Goal: Transaction & Acquisition: Purchase product/service

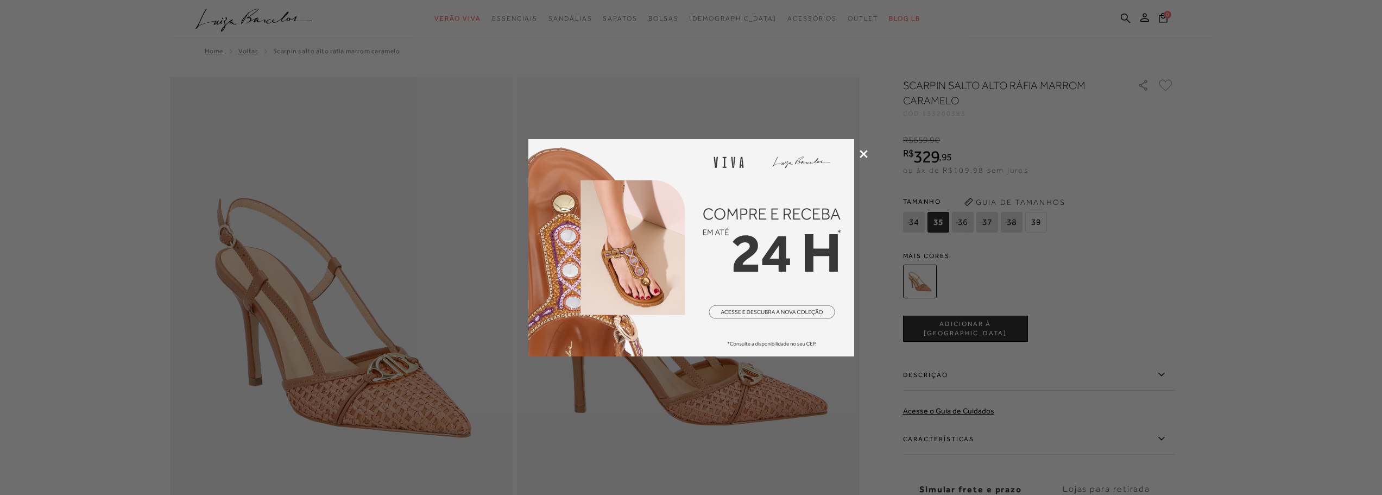
click at [863, 151] on icon at bounding box center [864, 154] width 8 height 8
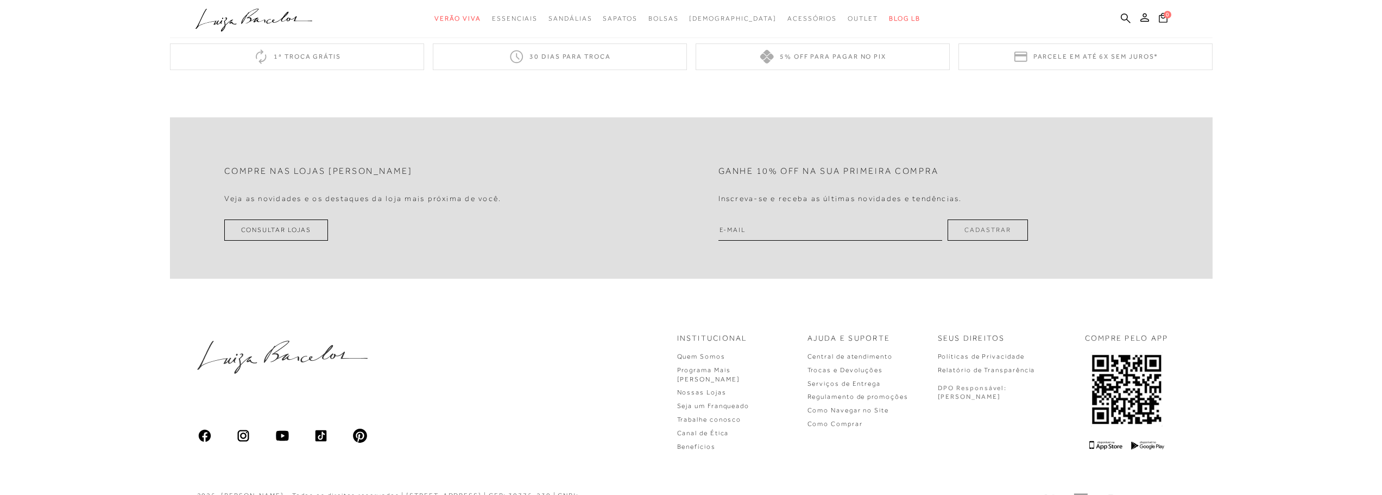
scroll to position [950, 0]
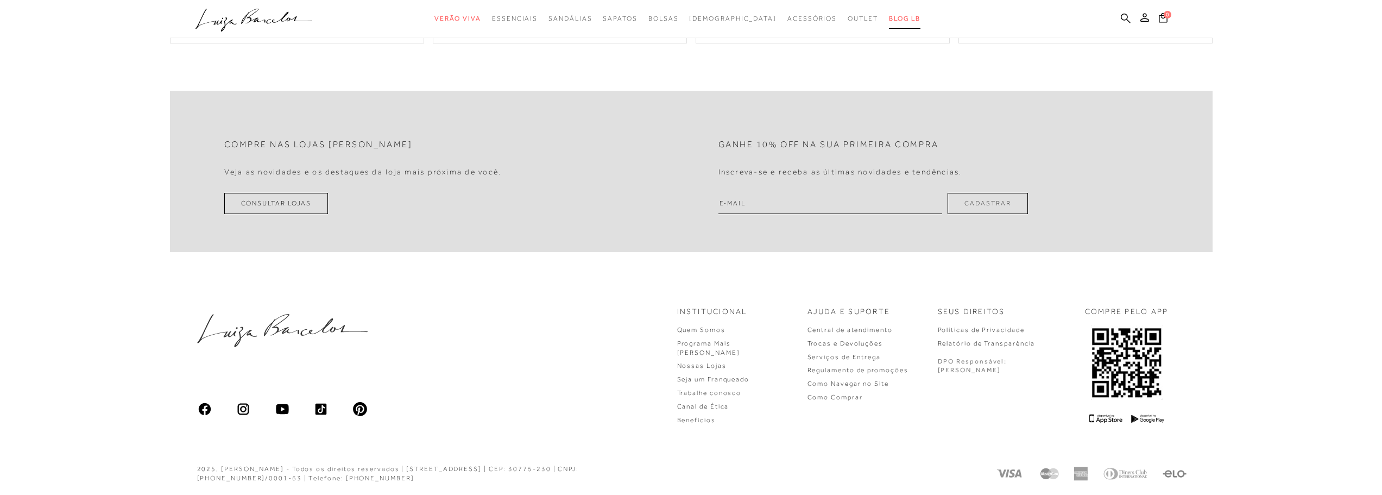
click at [889, 21] on span "BLOG LB" at bounding box center [904, 19] width 31 height 8
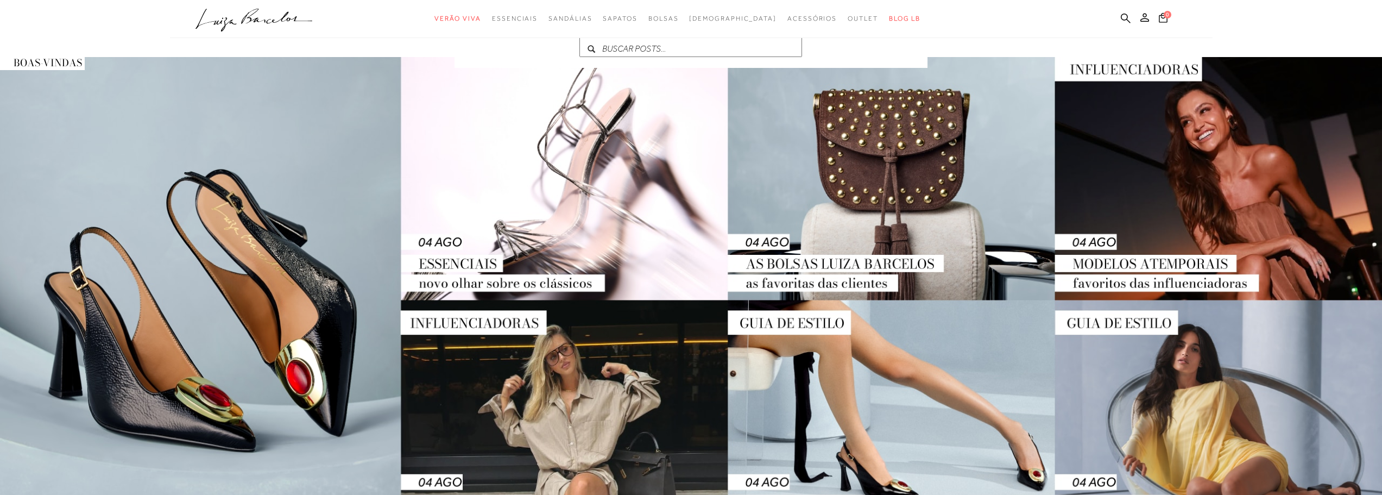
scroll to position [54, 0]
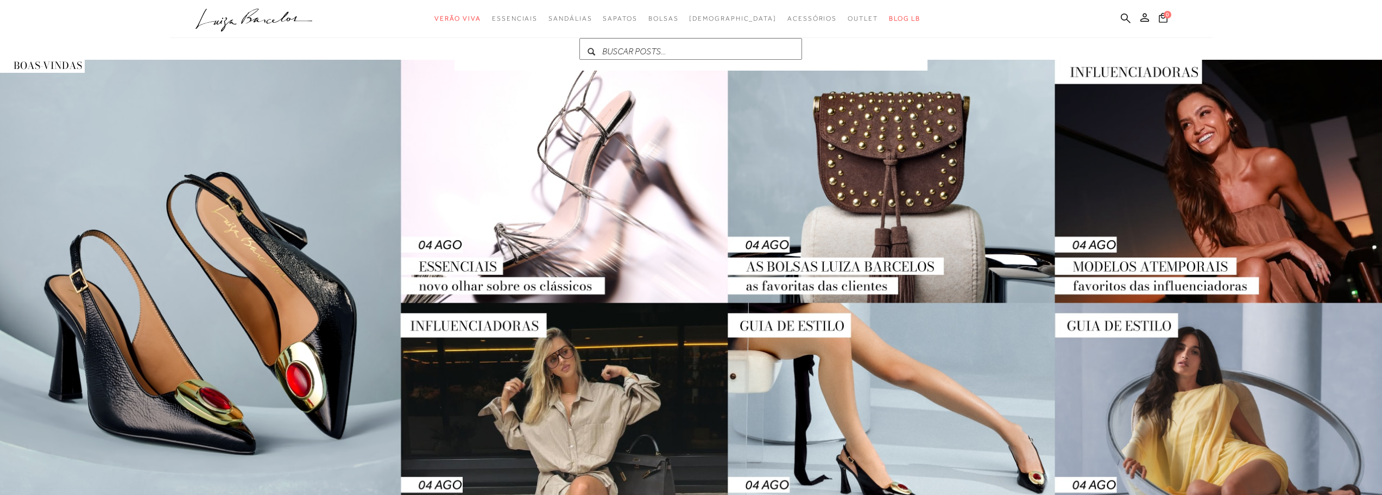
click at [1176, 155] on img at bounding box center [691, 303] width 1382 height 486
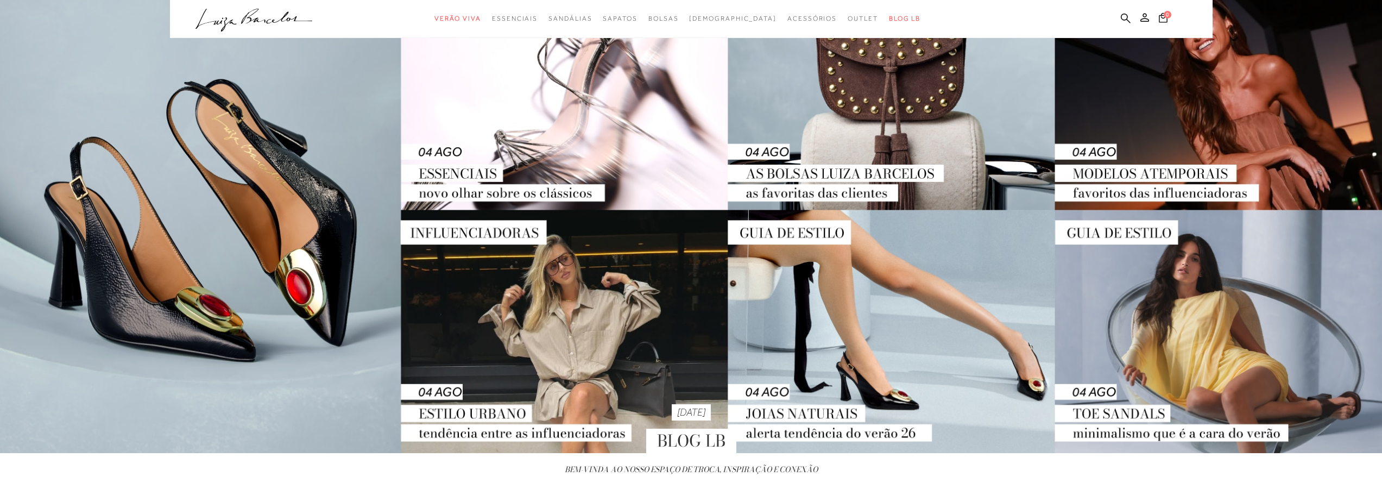
scroll to position [24, 0]
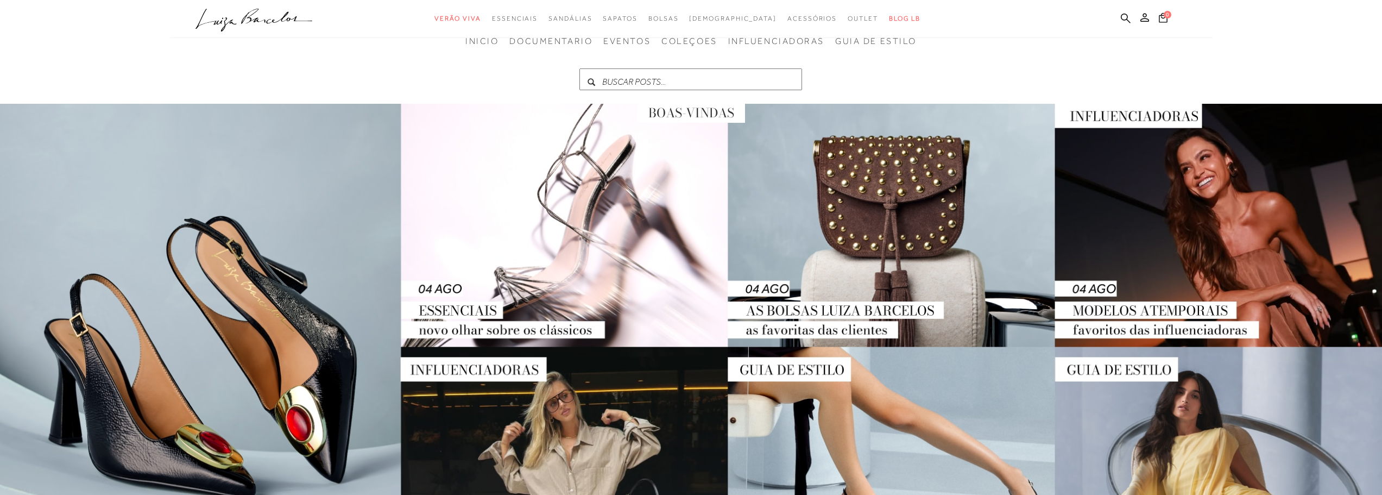
click at [1197, 176] on img at bounding box center [691, 347] width 1382 height 486
click at [1134, 305] on img at bounding box center [691, 347] width 1382 height 486
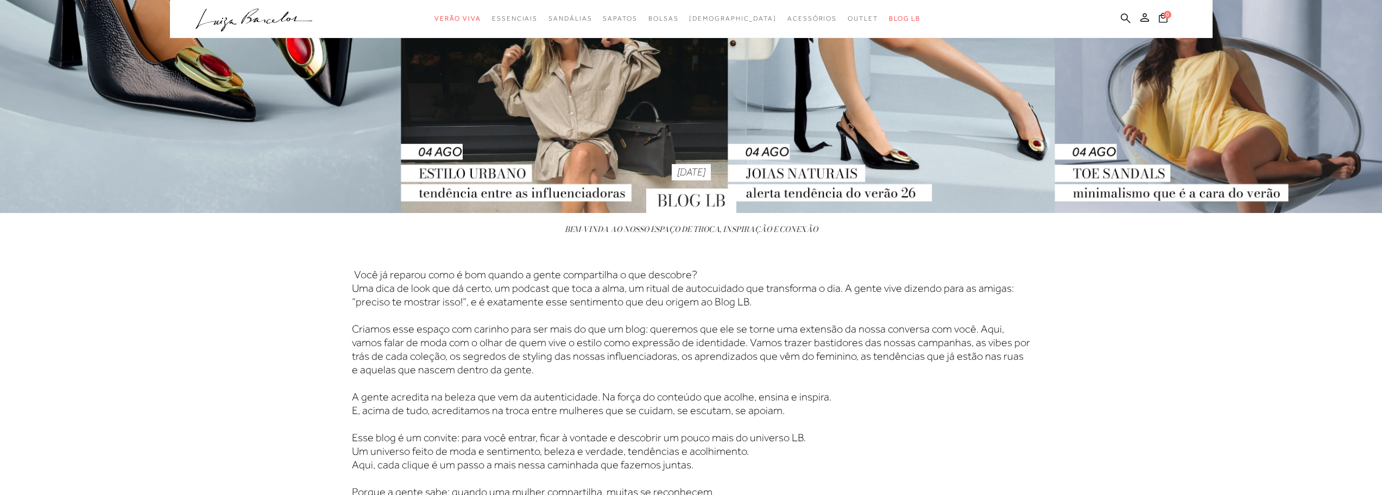
scroll to position [567, 0]
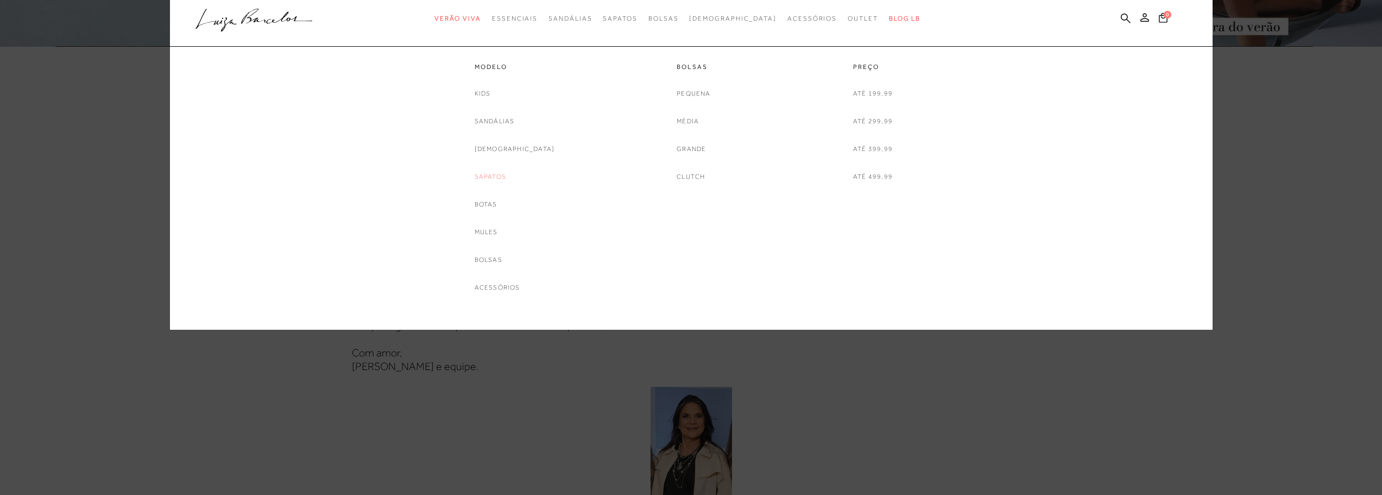
click at [506, 176] on link "Sapatos" at bounding box center [490, 176] width 31 height 11
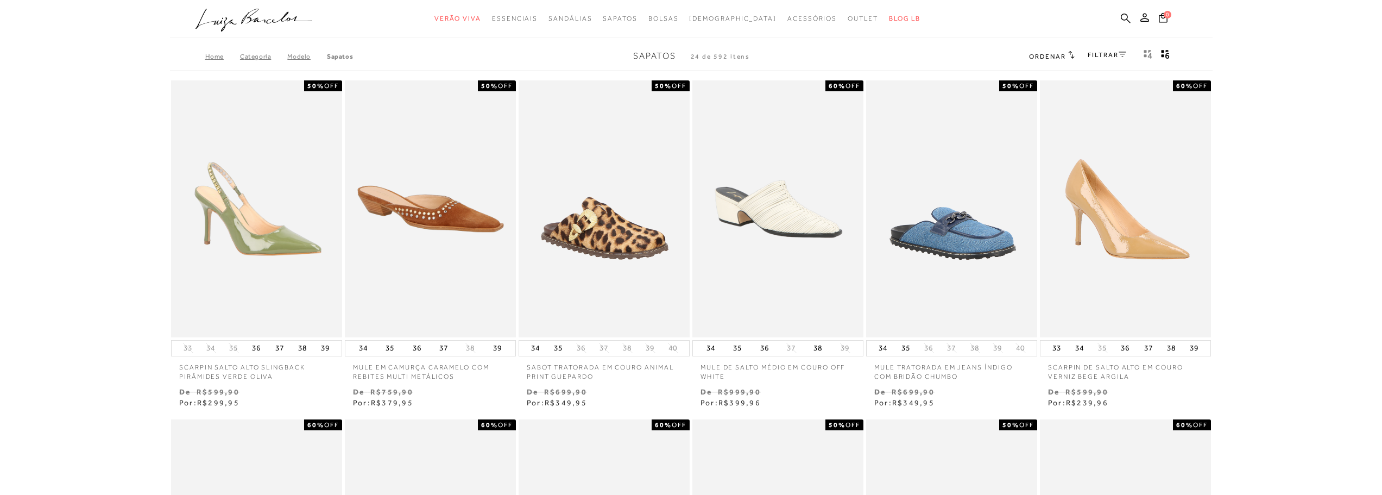
click at [1123, 54] on icon at bounding box center [1123, 54] width 8 height 5
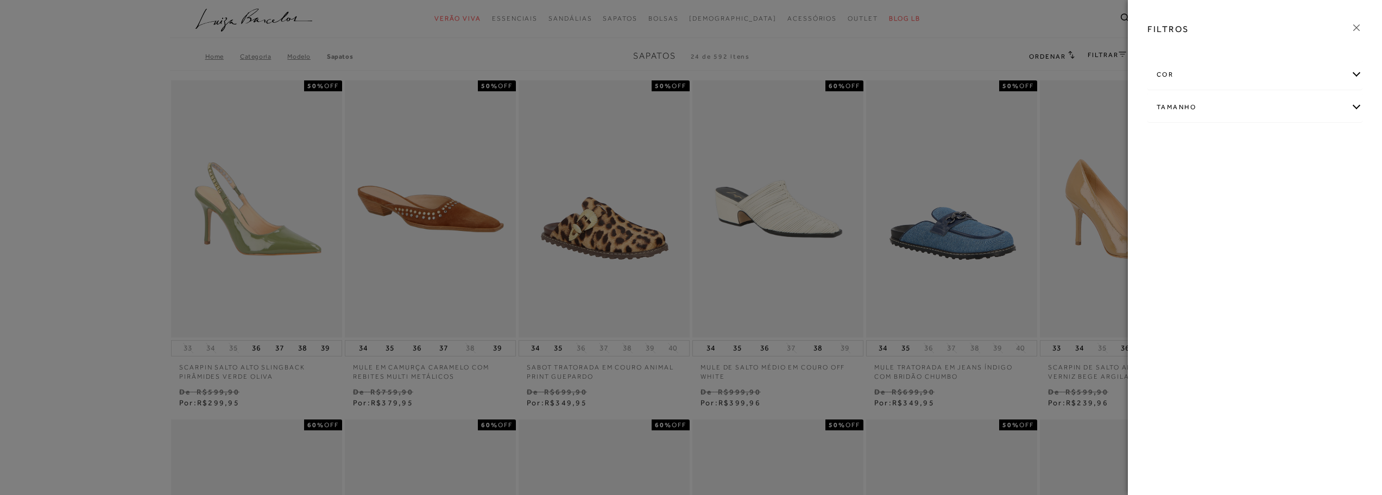
click at [1214, 97] on div "Tamanho" at bounding box center [1255, 107] width 214 height 29
click at [1185, 188] on link "Ver mais..." at bounding box center [1176, 189] width 29 height 8
click at [1195, 199] on span "38" at bounding box center [1196, 199] width 16 height 8
click at [1195, 199] on input "38" at bounding box center [1190, 201] width 11 height 11
checkbox input "true"
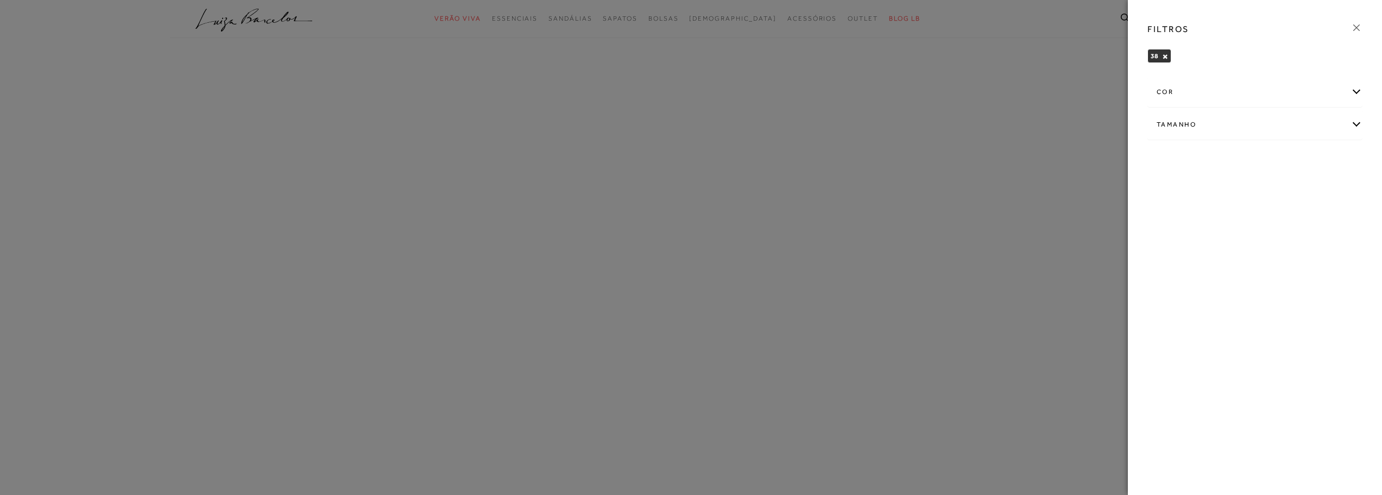
click at [1360, 28] on icon at bounding box center [1356, 28] width 12 height 12
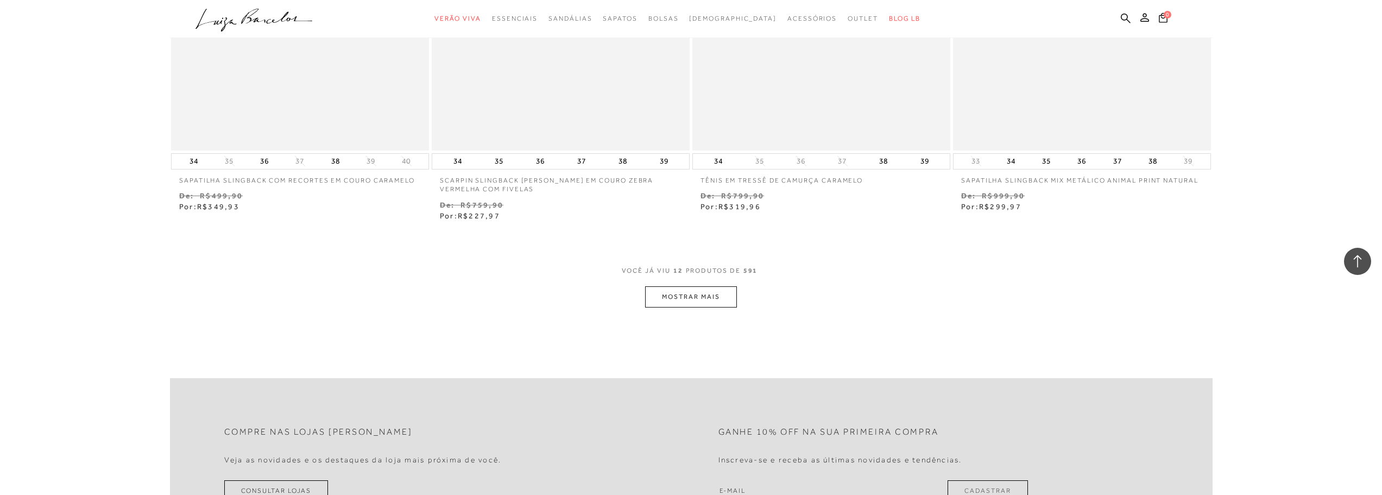
scroll to position [1357, 0]
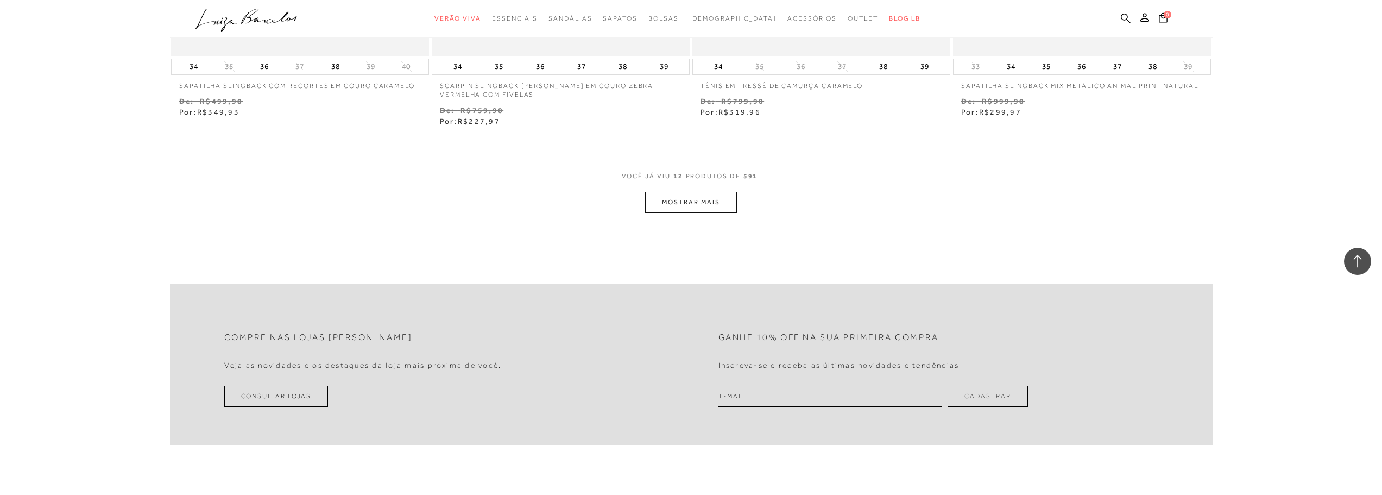
click at [684, 199] on button "MOSTRAR MAIS" at bounding box center [690, 202] width 91 height 21
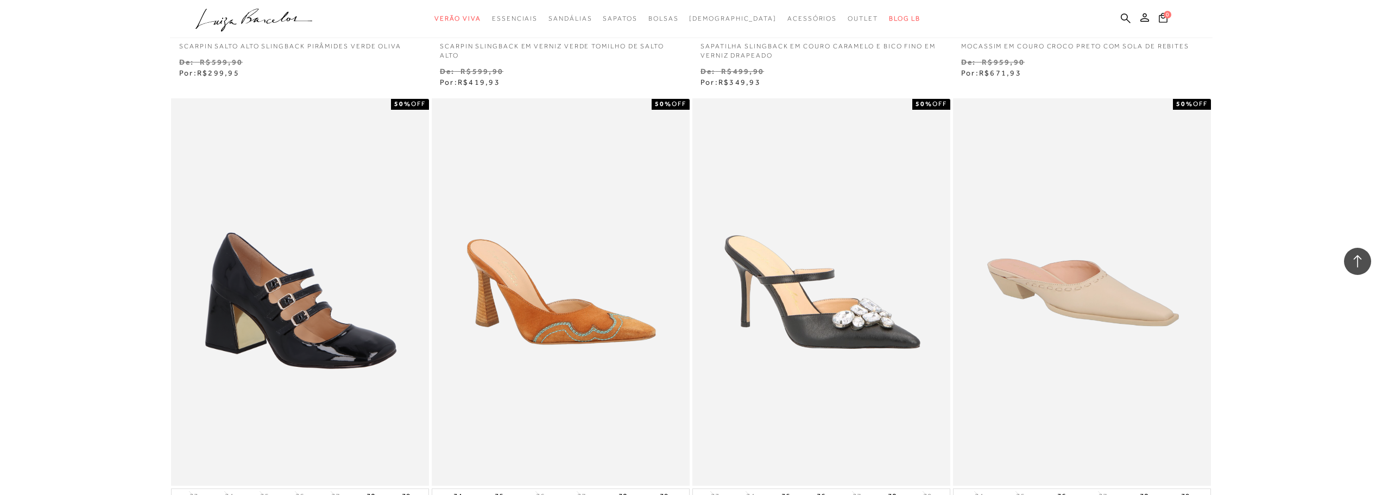
scroll to position [2769, 0]
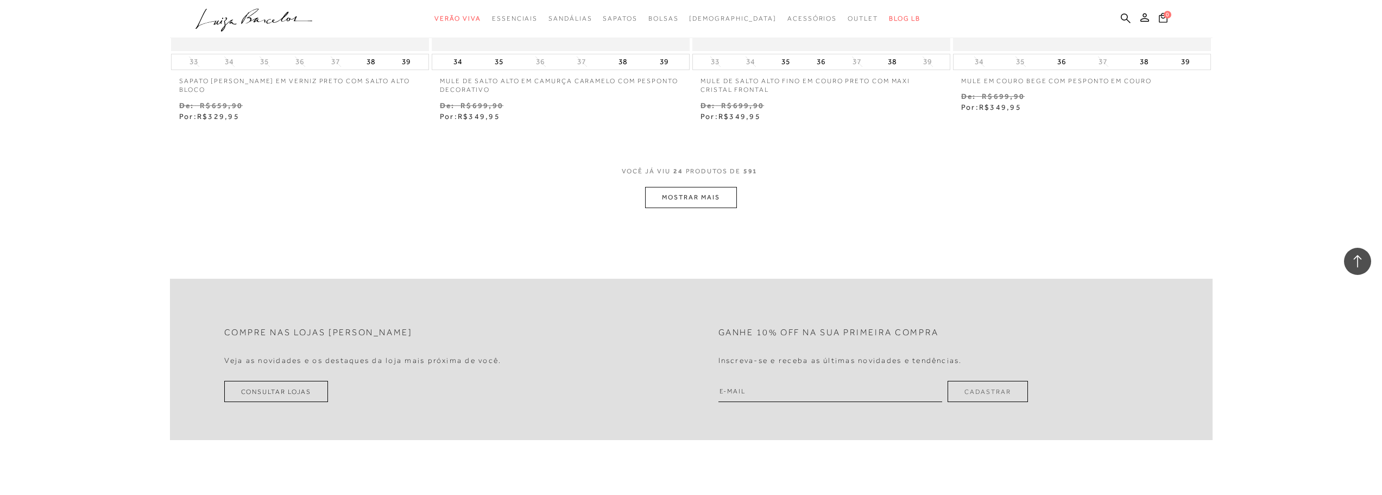
click at [678, 195] on button "MOSTRAR MAIS" at bounding box center [690, 197] width 91 height 21
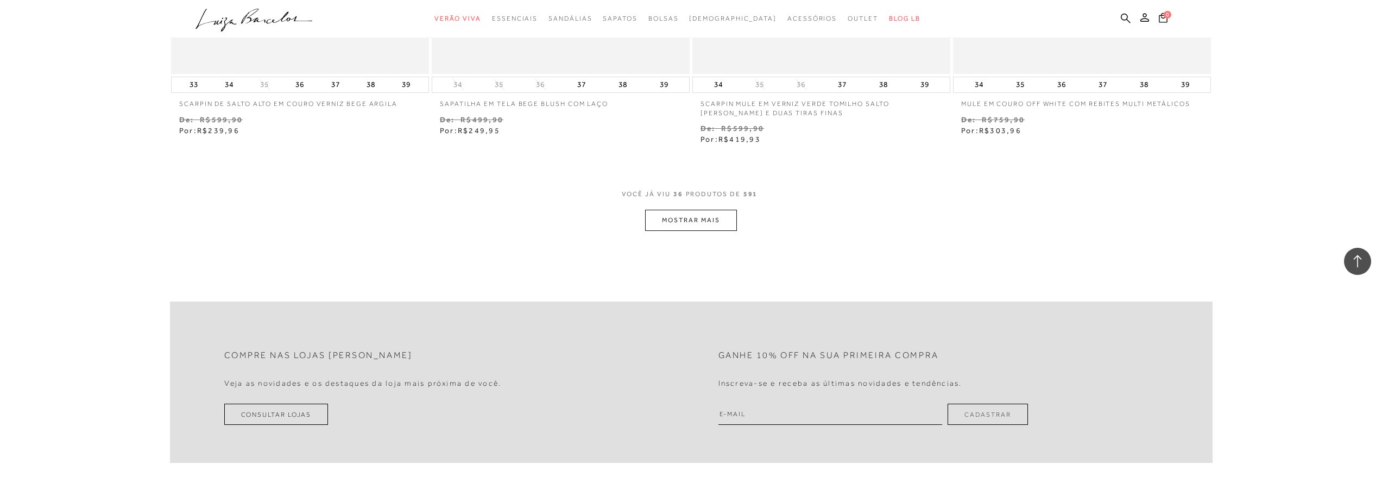
scroll to position [4127, 0]
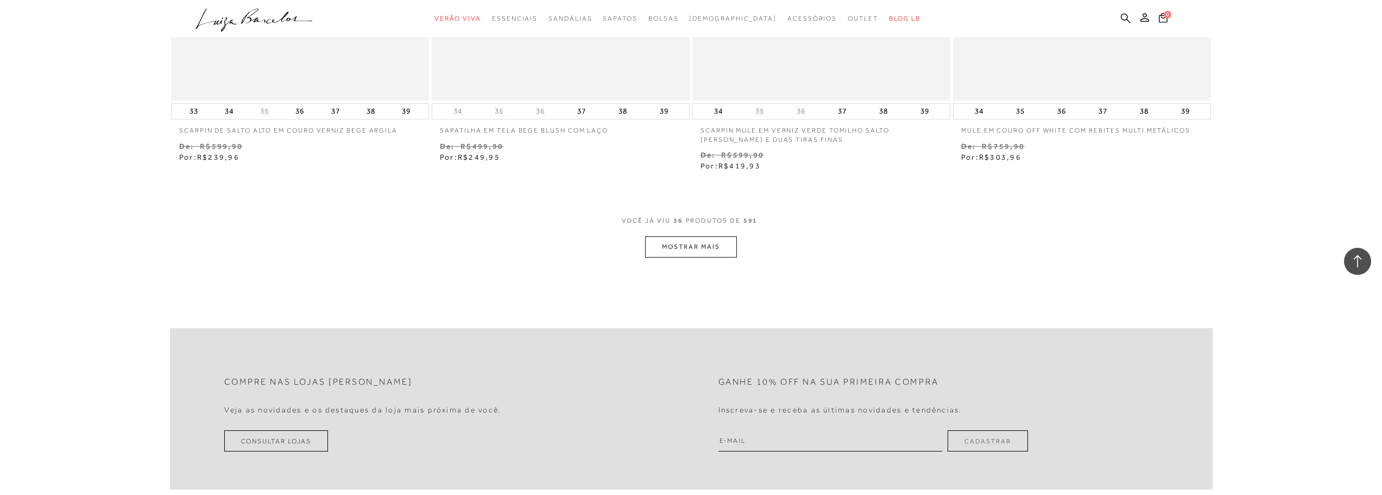
click at [662, 254] on button "MOSTRAR MAIS" at bounding box center [690, 246] width 91 height 21
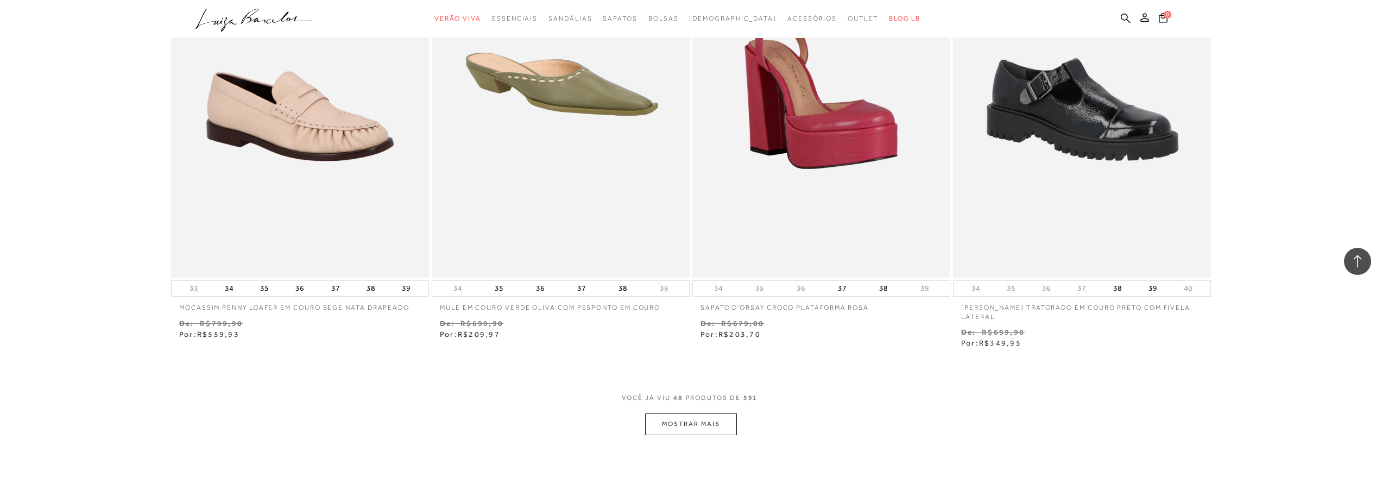
scroll to position [5376, 0]
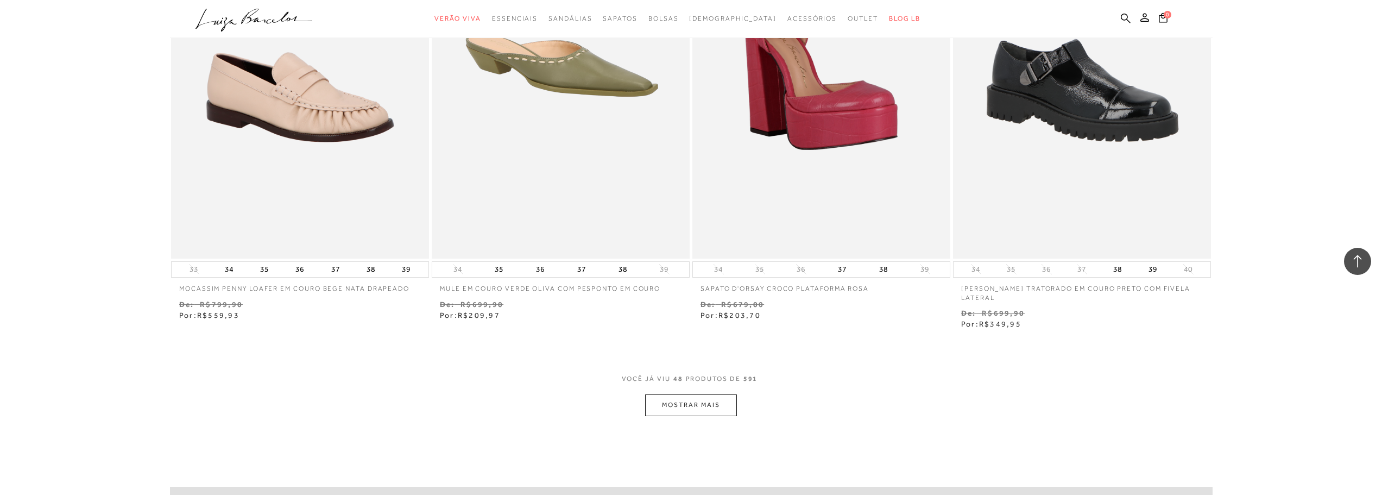
click at [729, 406] on button "MOSTRAR MAIS" at bounding box center [690, 404] width 91 height 21
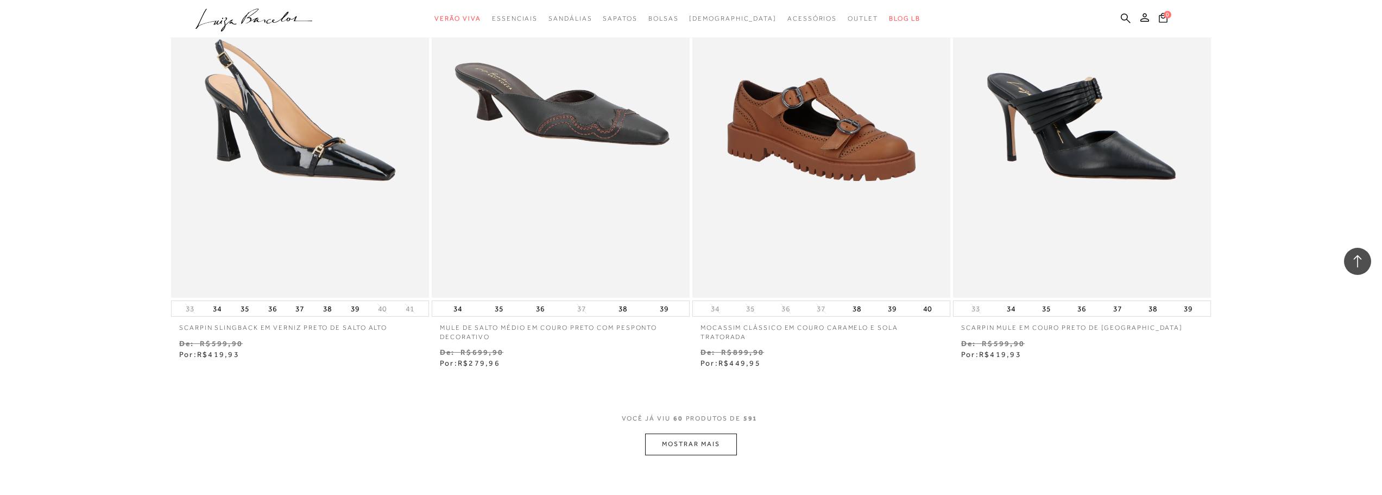
scroll to position [7005, 0]
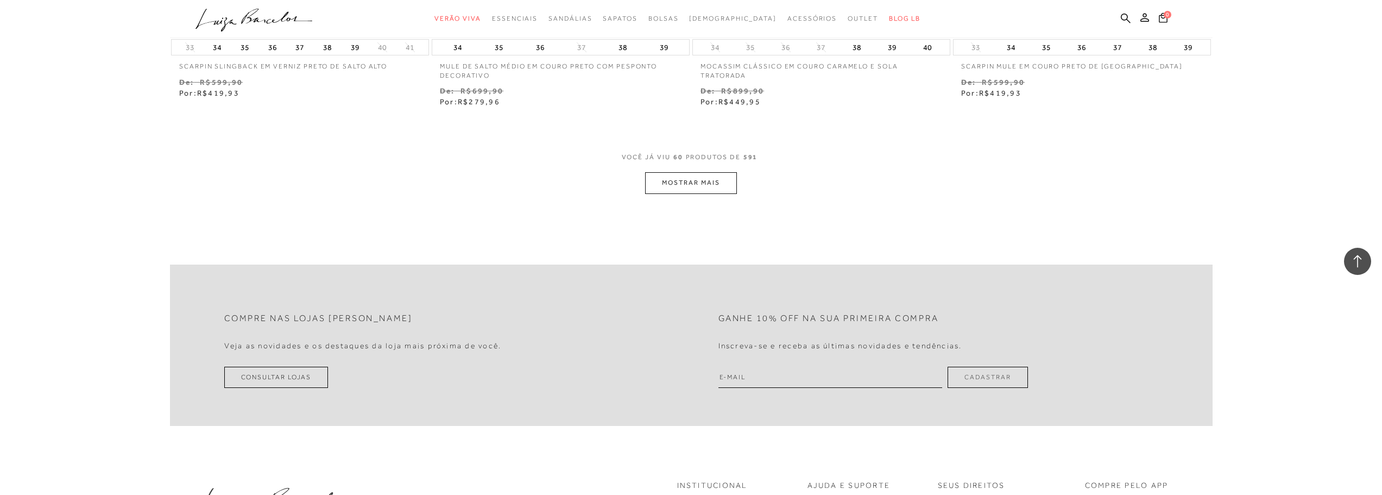
click at [665, 192] on button "MOSTRAR MAIS" at bounding box center [690, 182] width 91 height 21
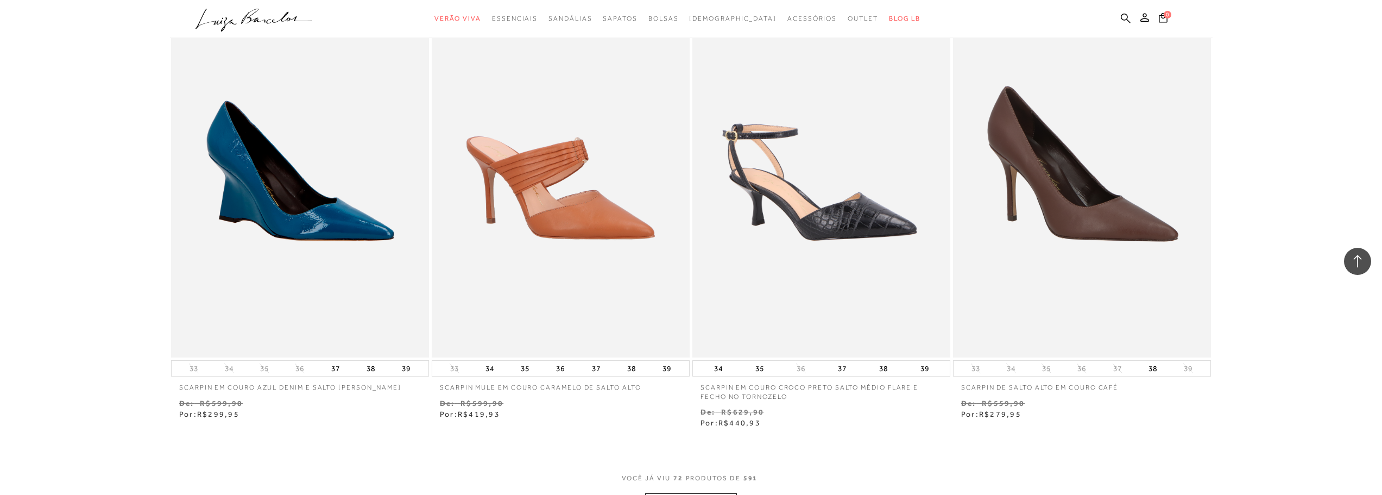
scroll to position [8145, 0]
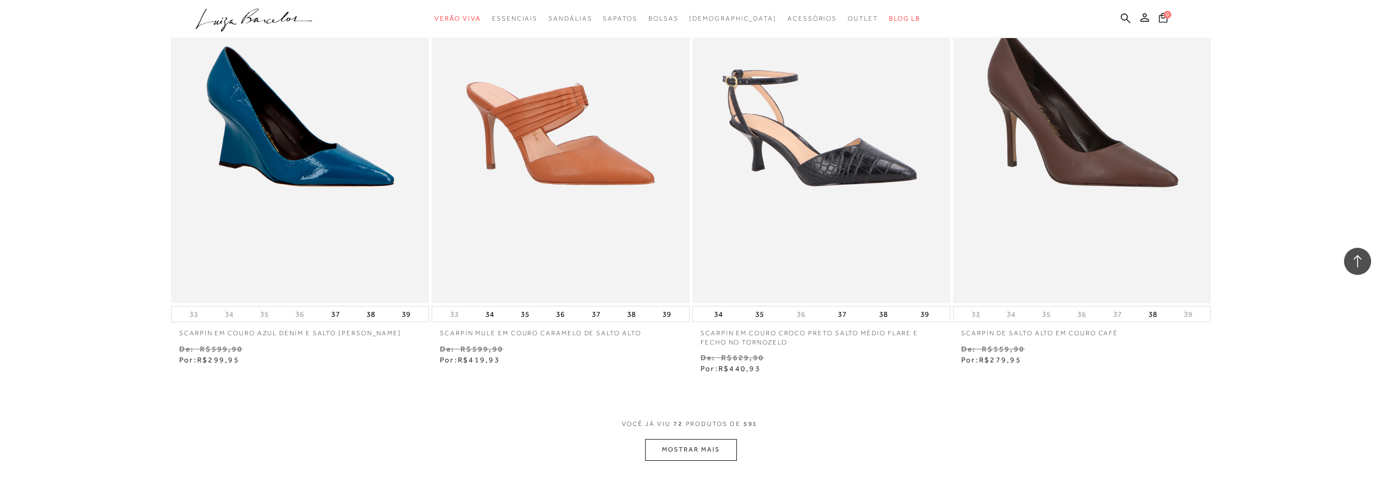
click at [668, 449] on button "MOSTRAR MAIS" at bounding box center [690, 449] width 91 height 21
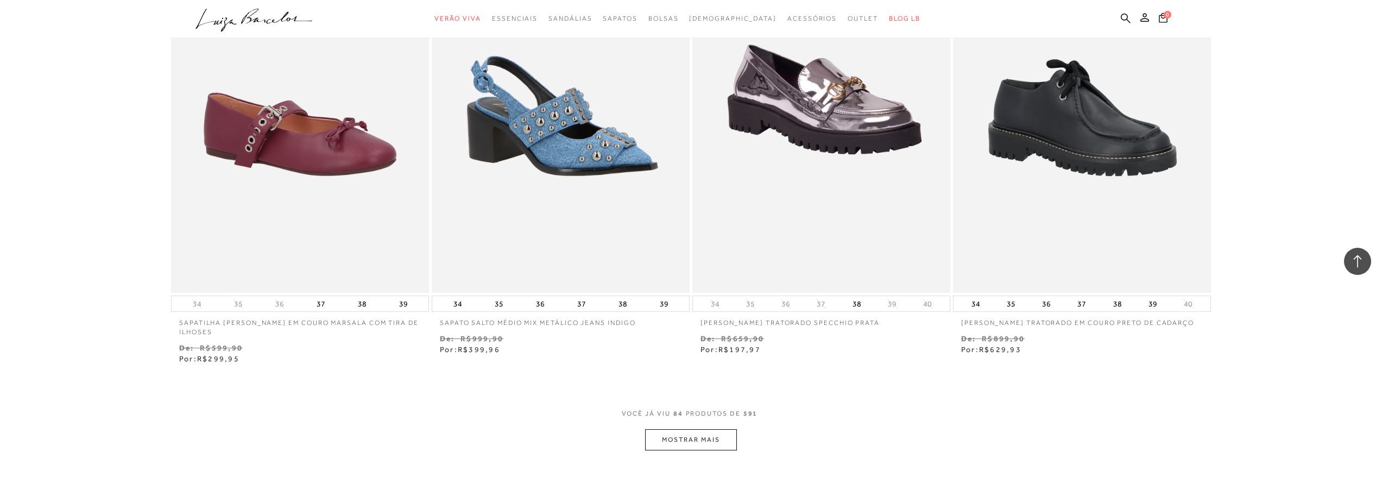
scroll to position [9774, 0]
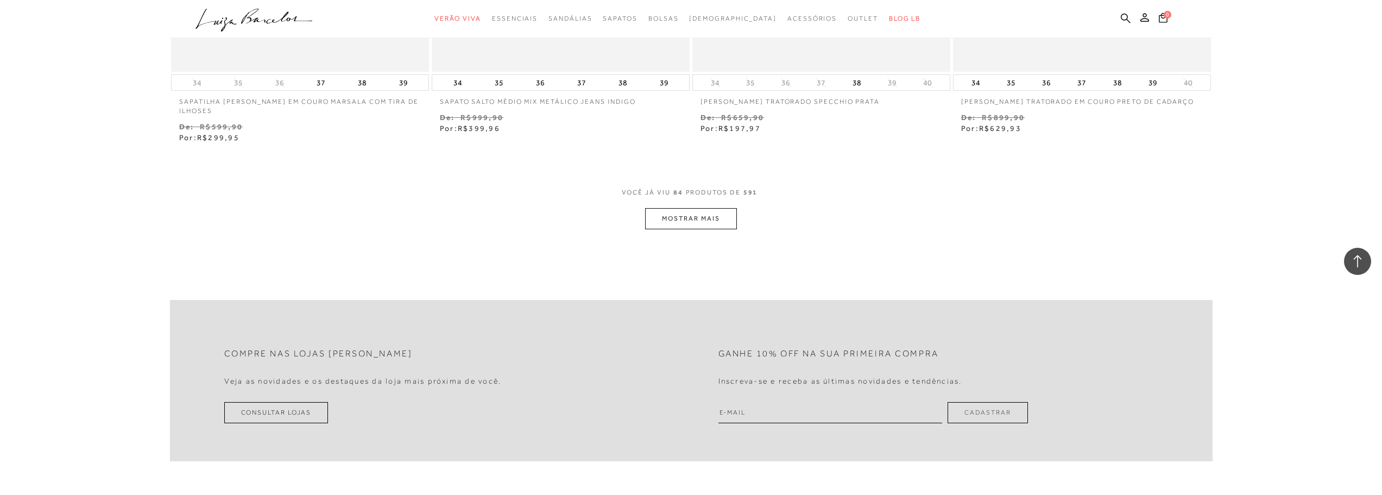
click at [677, 220] on button "MOSTRAR MAIS" at bounding box center [690, 218] width 91 height 21
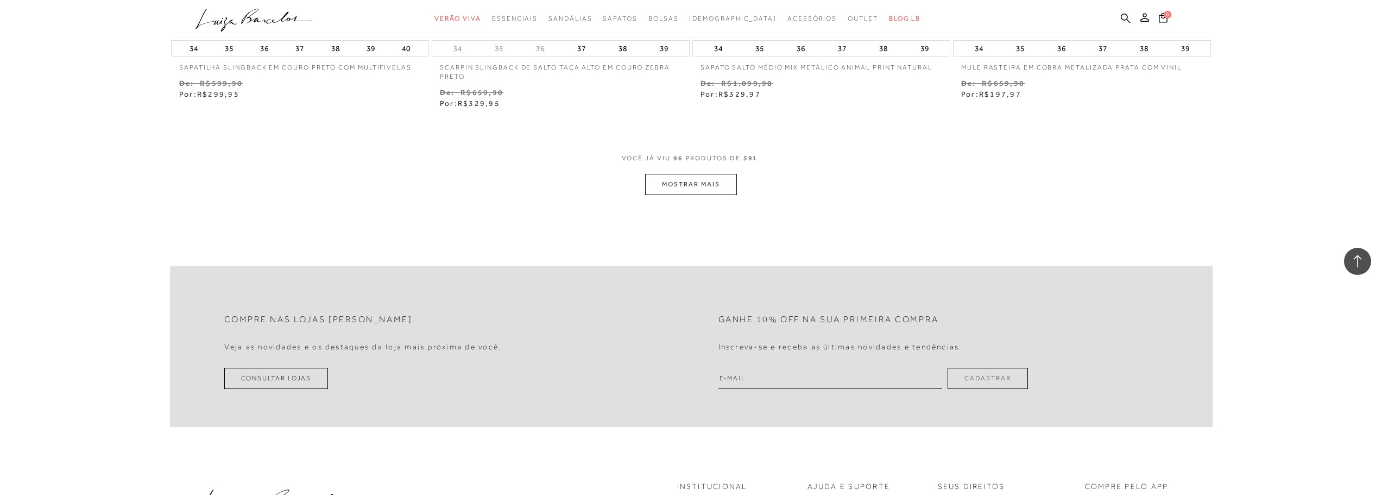
scroll to position [11118, 0]
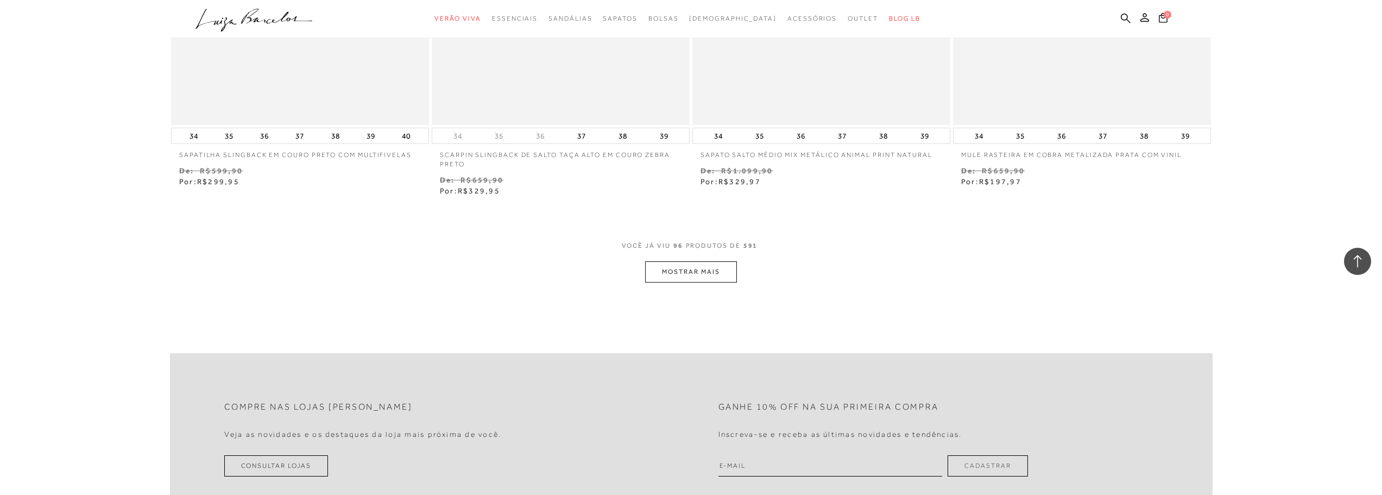
click at [701, 279] on button "MOSTRAR MAIS" at bounding box center [690, 271] width 91 height 21
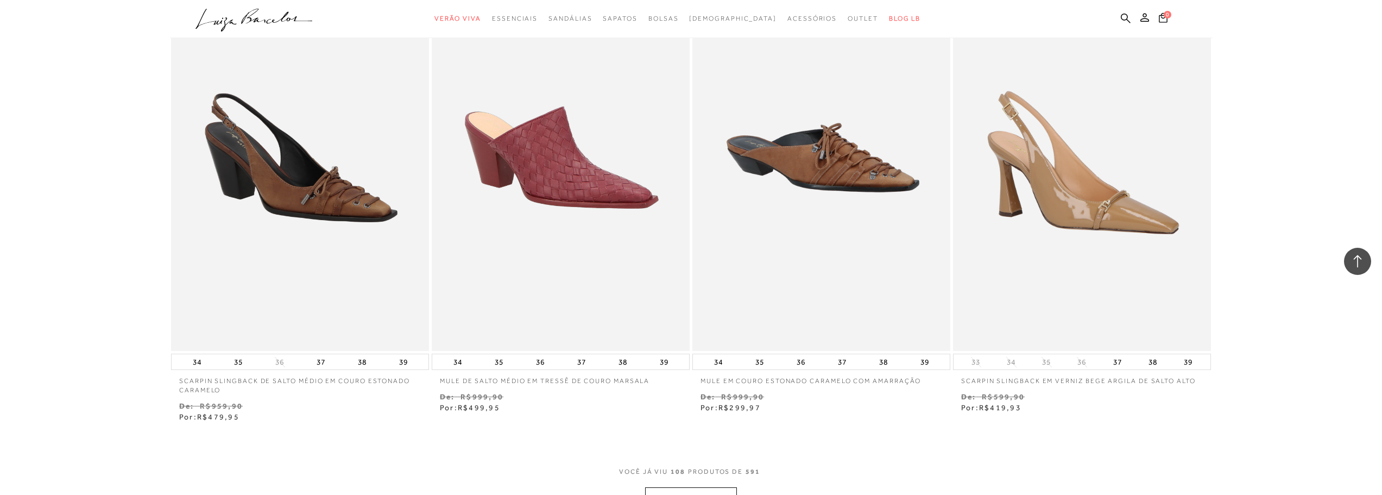
scroll to position [12462, 0]
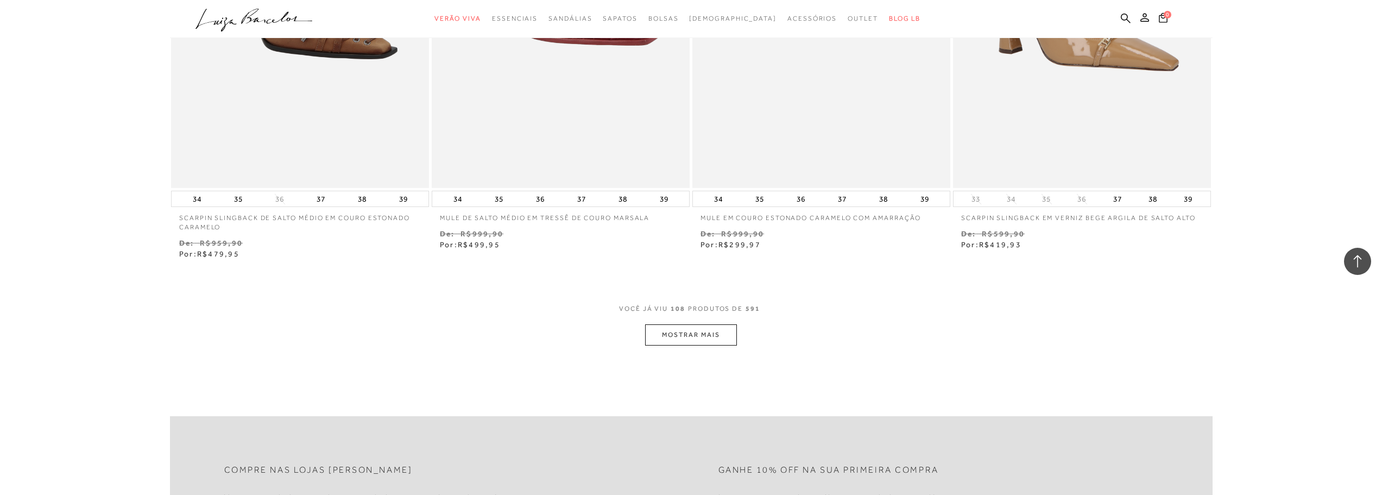
click at [679, 332] on button "MOSTRAR MAIS" at bounding box center [690, 334] width 91 height 21
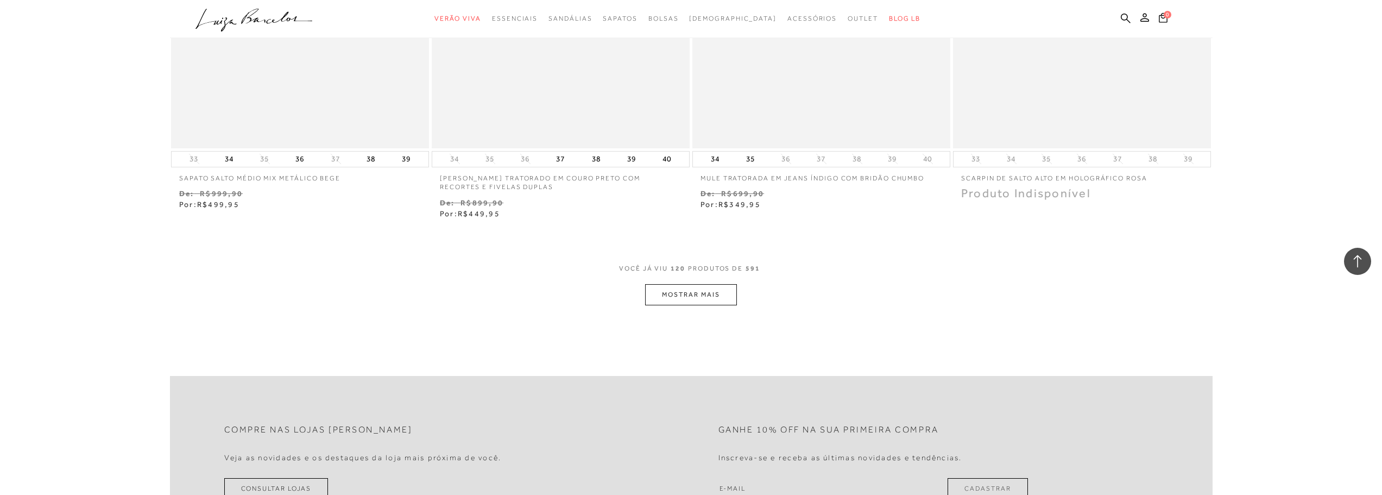
scroll to position [13928, 0]
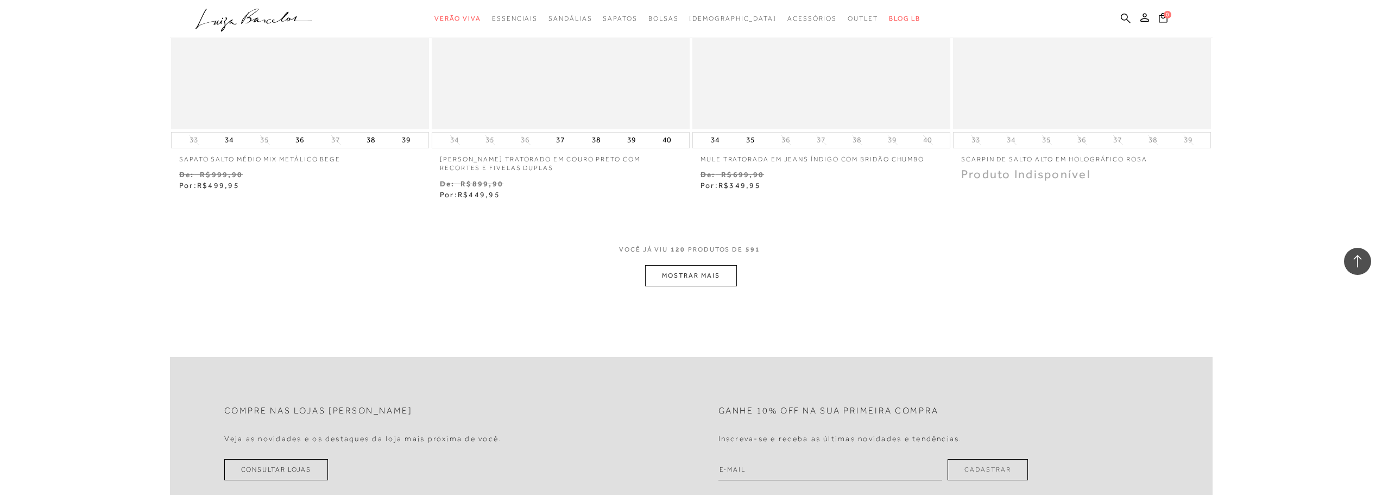
click at [716, 277] on button "MOSTRAR MAIS" at bounding box center [690, 275] width 91 height 21
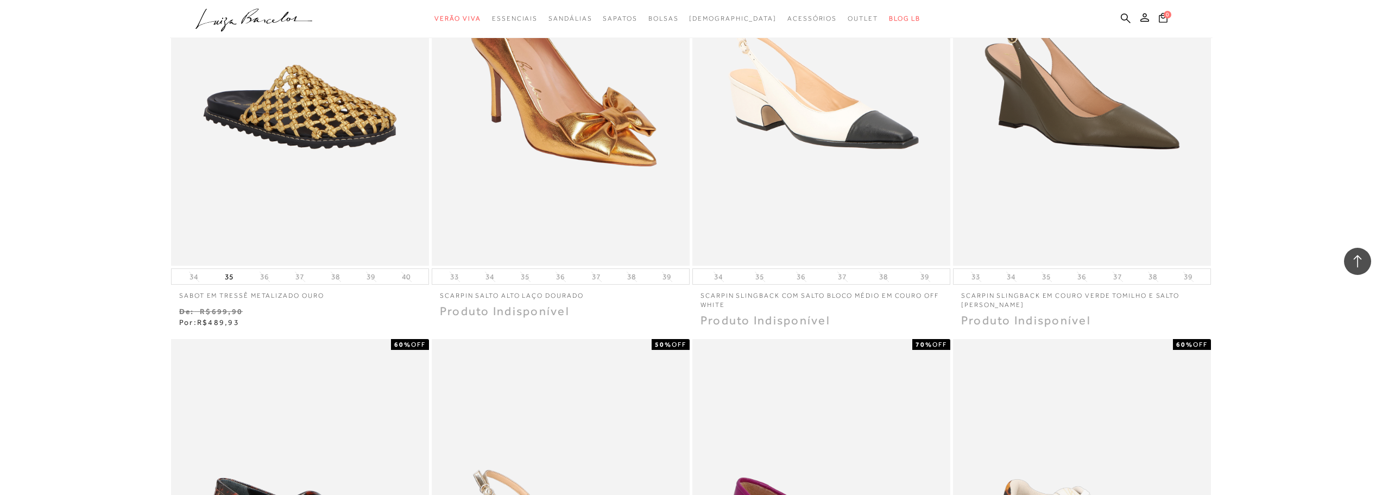
scroll to position [14146, 0]
